Goal: Task Accomplishment & Management: Use online tool/utility

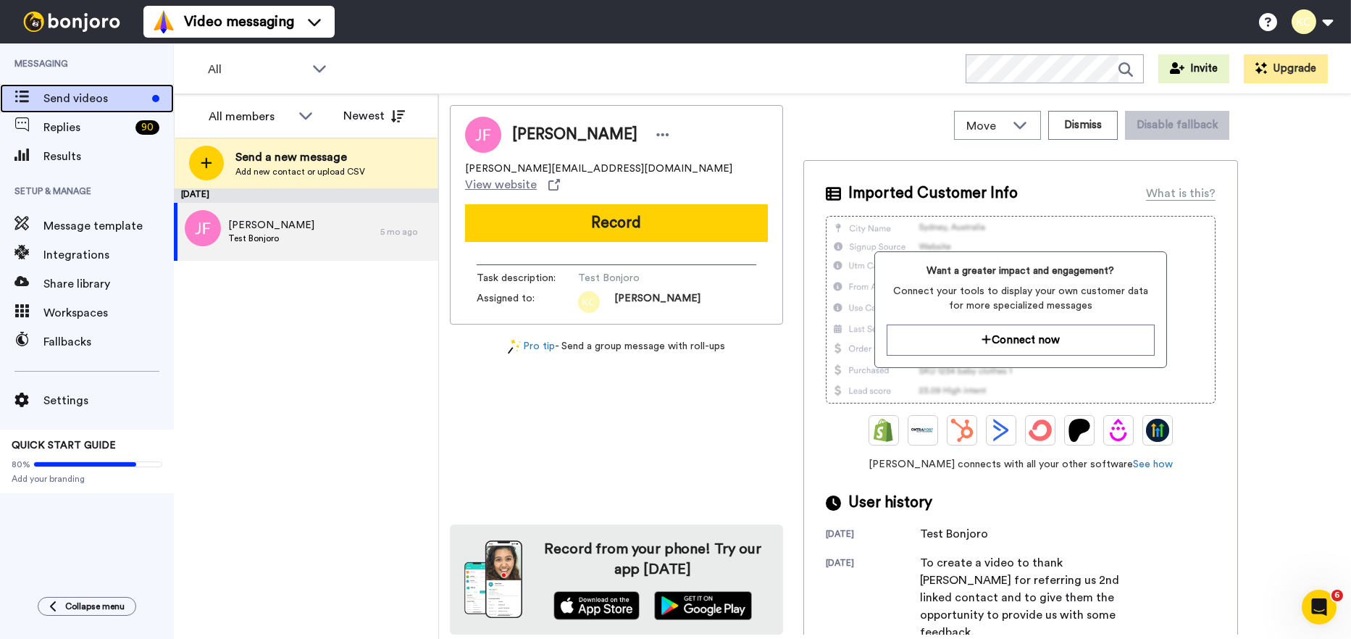
click at [93, 100] on span "Send videos" at bounding box center [94, 98] width 103 height 17
click at [131, 122] on div "90" at bounding box center [152, 127] width 44 height 14
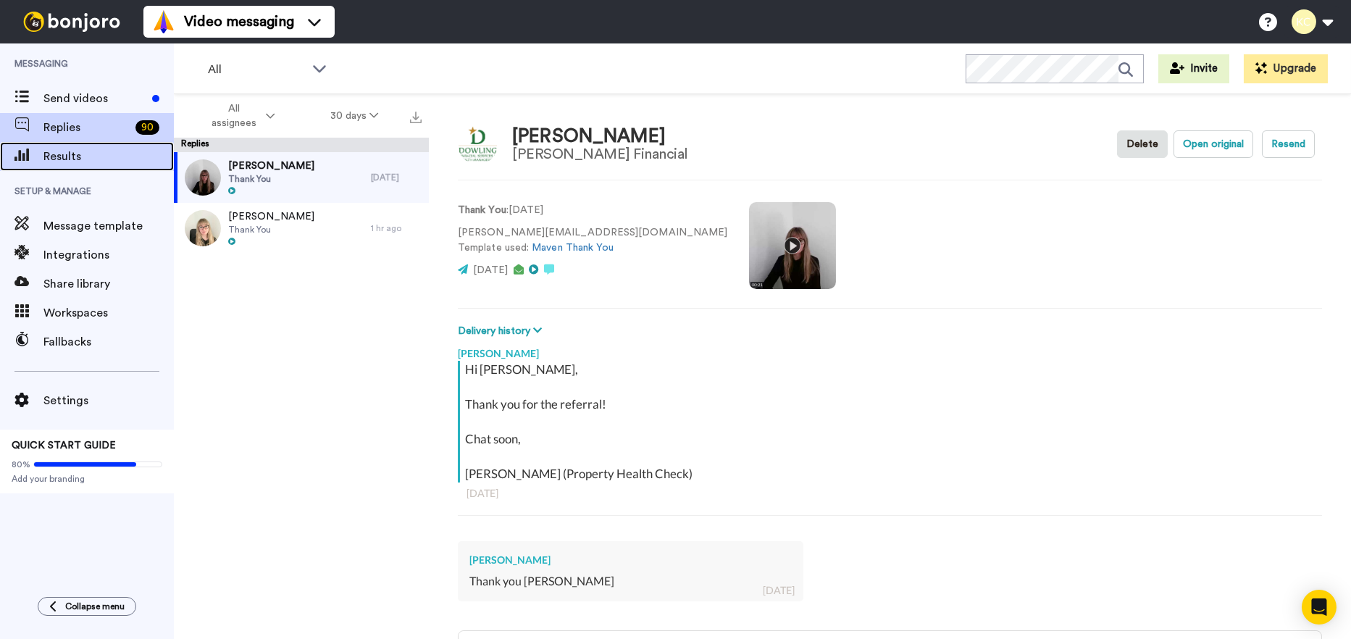
click at [87, 157] on span "Results" at bounding box center [108, 156] width 130 height 17
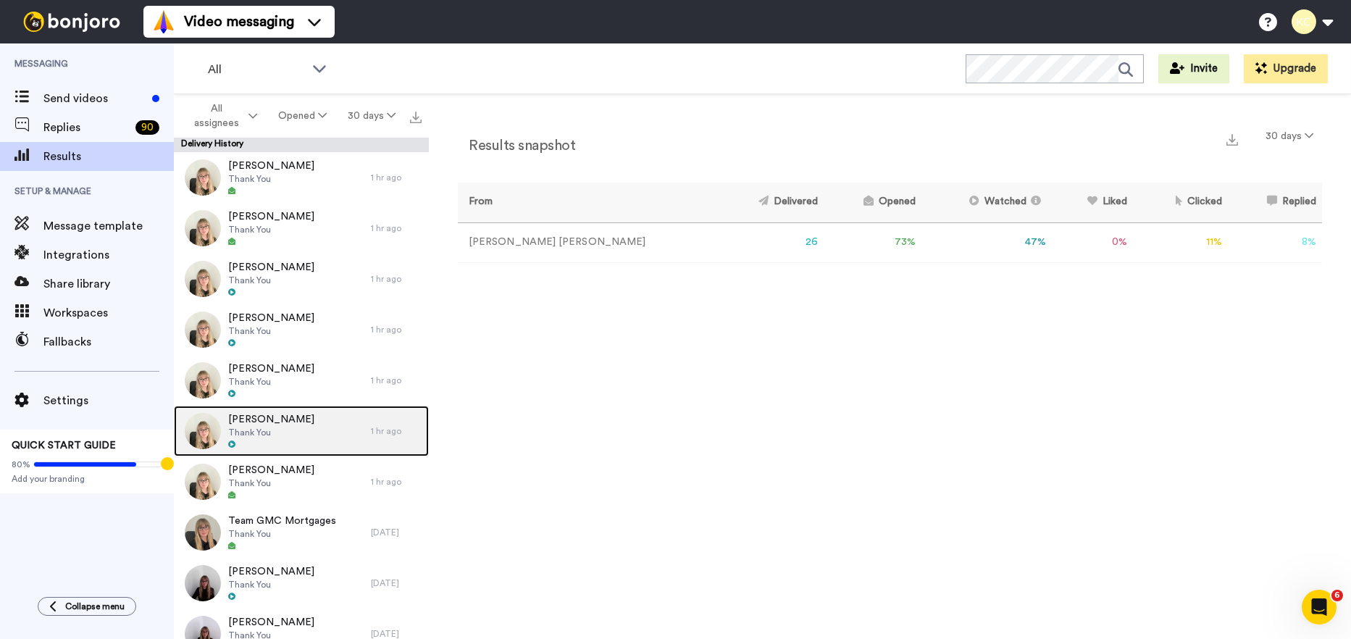
drag, startPoint x: 291, startPoint y: 435, endPoint x: 309, endPoint y: 433, distance: 18.2
click at [291, 435] on div "[PERSON_NAME] Thank You" at bounding box center [272, 431] width 197 height 51
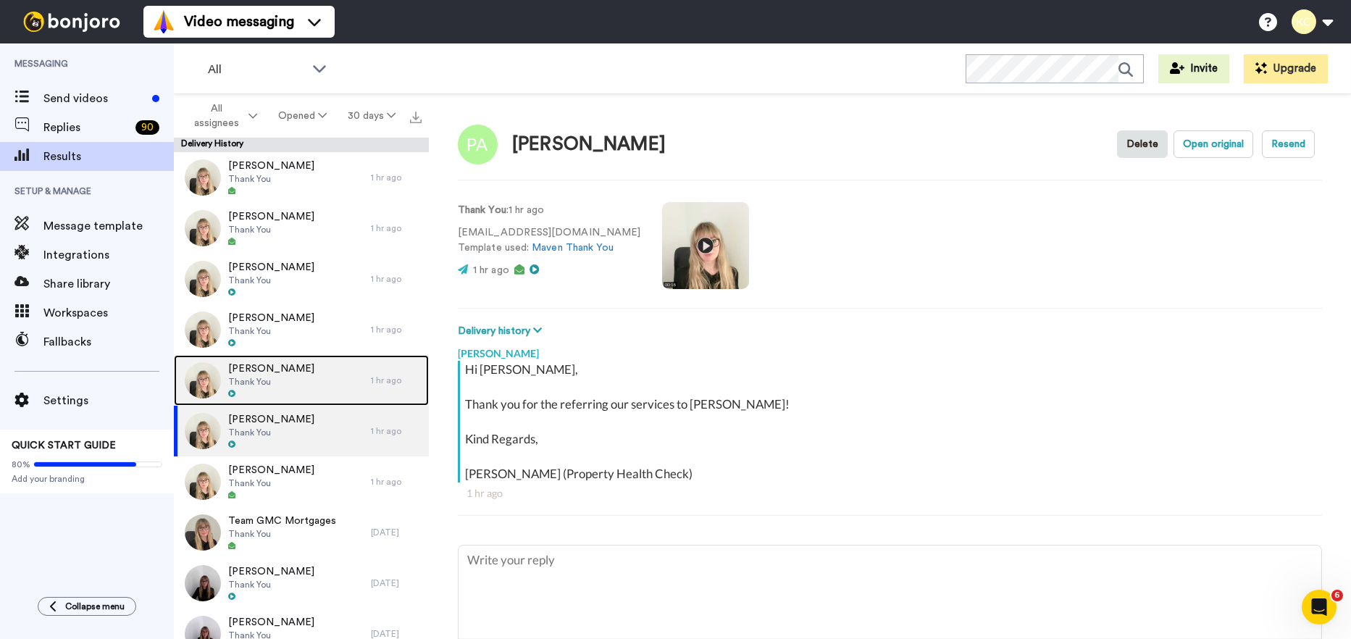
click at [238, 370] on span "Michelle Kealy" at bounding box center [271, 369] width 86 height 14
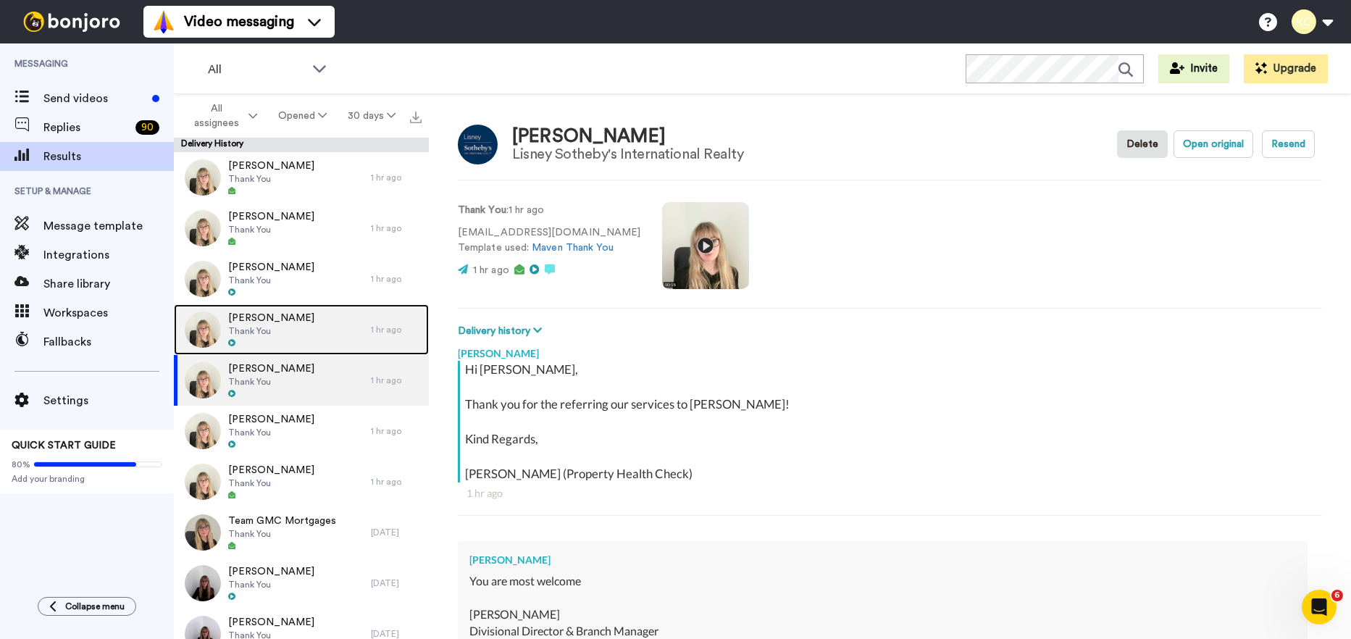
click at [254, 325] on span "Thank You" at bounding box center [271, 331] width 86 height 12
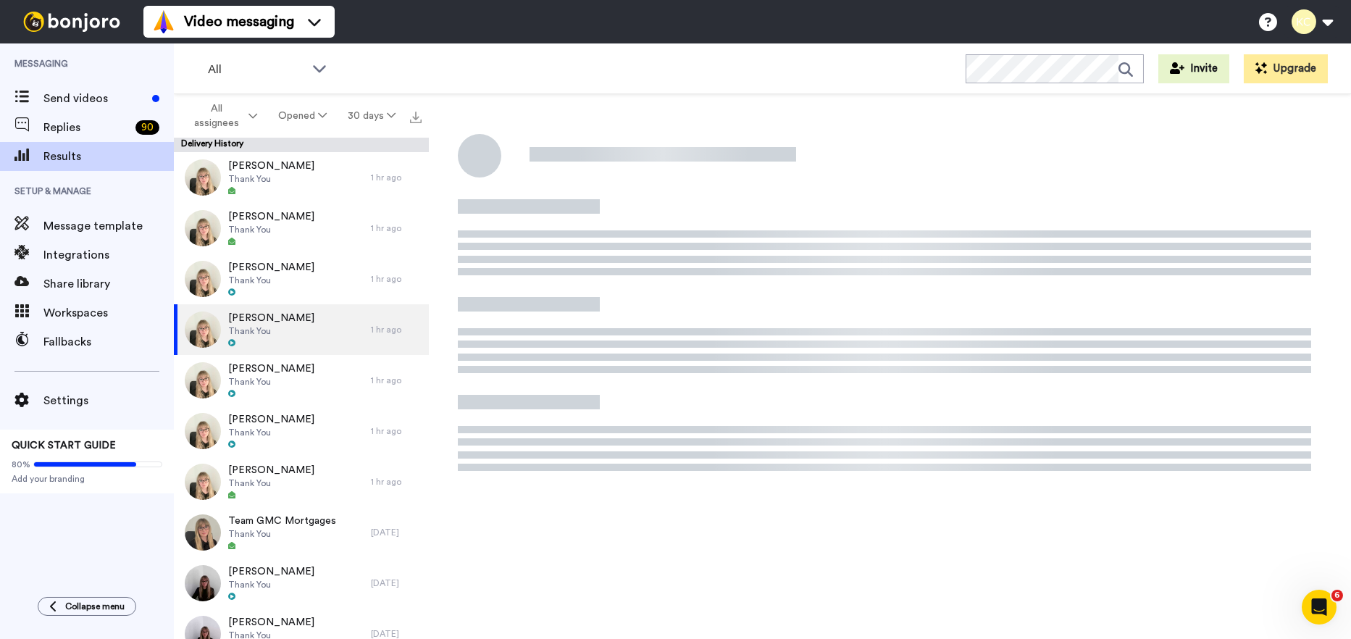
type textarea "x"
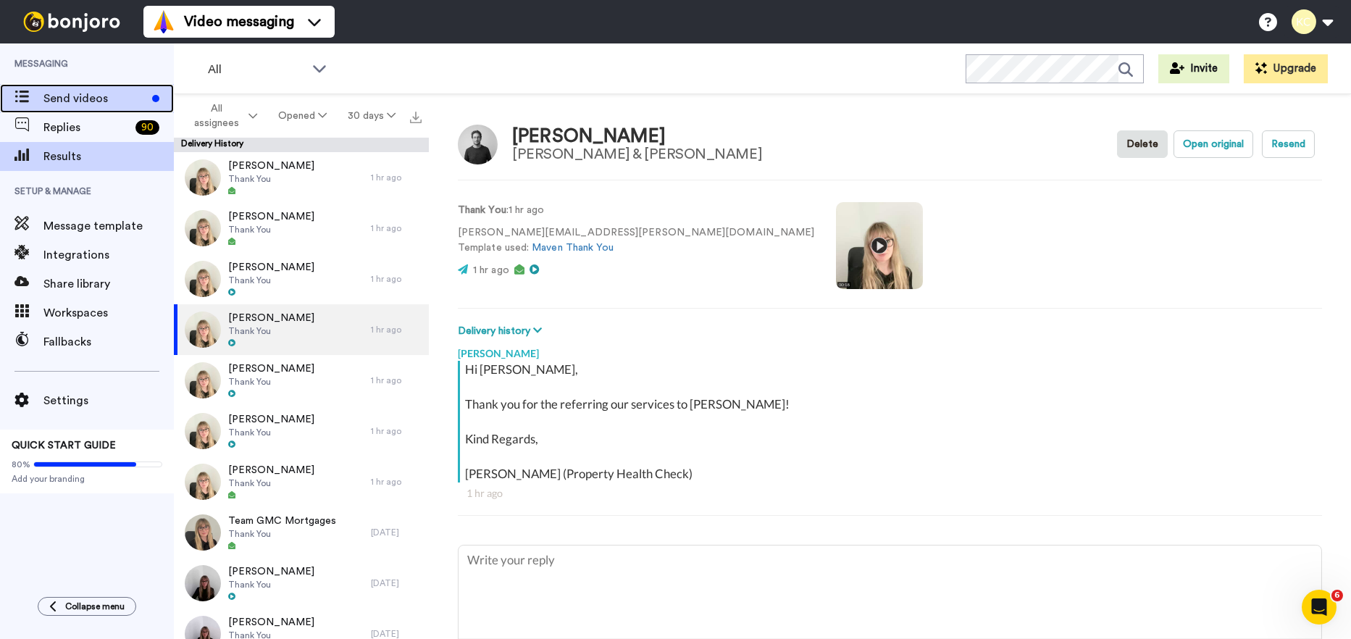
click at [50, 101] on span "Send videos" at bounding box center [94, 98] width 103 height 17
